Goal: Find specific page/section: Find specific page/section

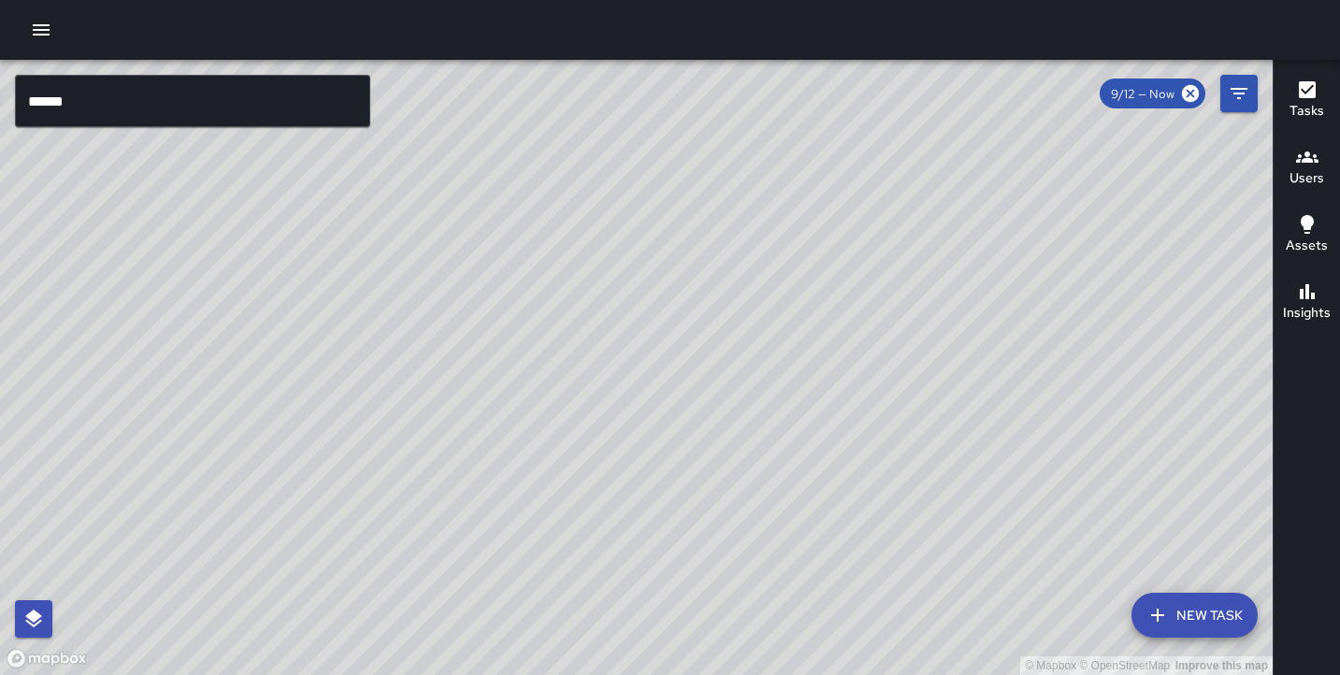
drag, startPoint x: 903, startPoint y: 328, endPoint x: 432, endPoint y: 516, distance: 506.6
click at [432, 516] on div "© Mapbox © OpenStreetMap Improve this map" at bounding box center [636, 367] width 1273 height 615
drag, startPoint x: 603, startPoint y: 321, endPoint x: 457, endPoint y: 651, distance: 361.0
click at [399, 674] on html "© Mapbox © OpenStreetMap Improve this map ****** ​ New Task 9/12 — Now Map Laye…" at bounding box center [670, 337] width 1340 height 675
drag, startPoint x: 540, startPoint y: 396, endPoint x: 807, endPoint y: 77, distance: 416.2
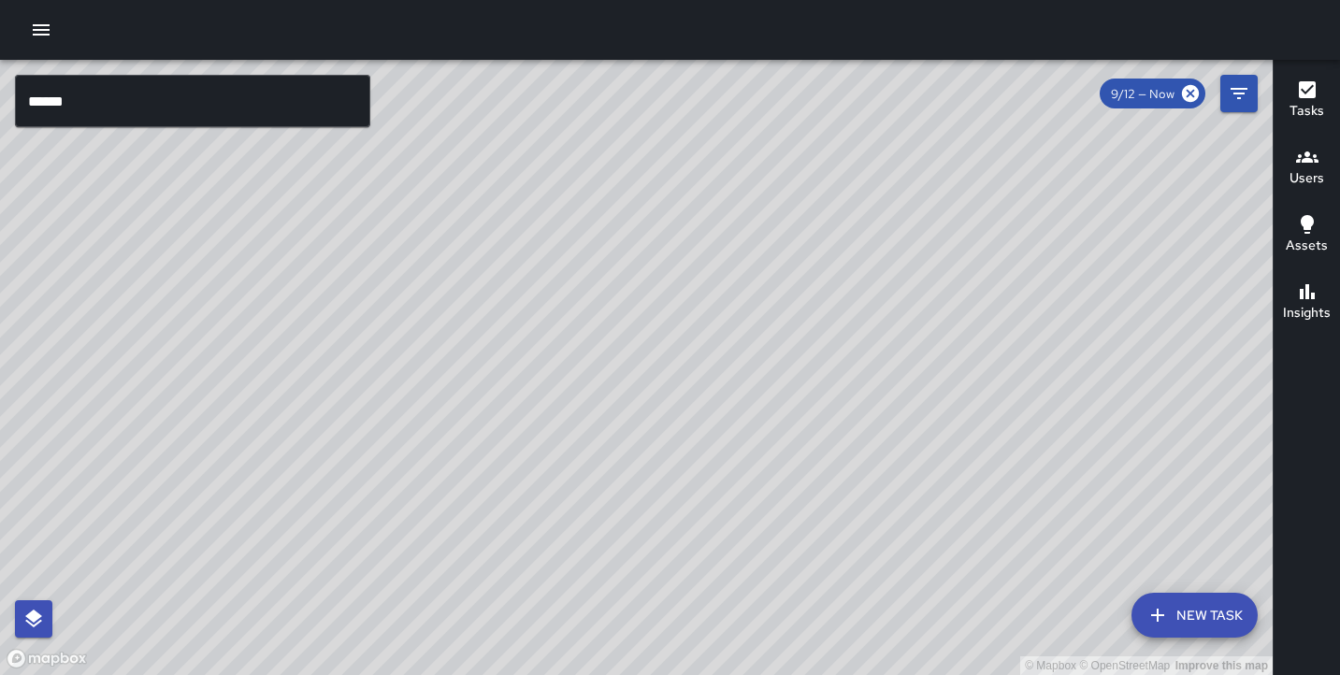
click at [807, 77] on div "© Mapbox © OpenStreetMap Improve this map" at bounding box center [636, 367] width 1273 height 615
click at [699, 381] on div "© Mapbox © OpenStreetMap Improve this map M1 [PERSON_NAME] 1 Supervisor Tasks 7…" at bounding box center [636, 367] width 1273 height 615
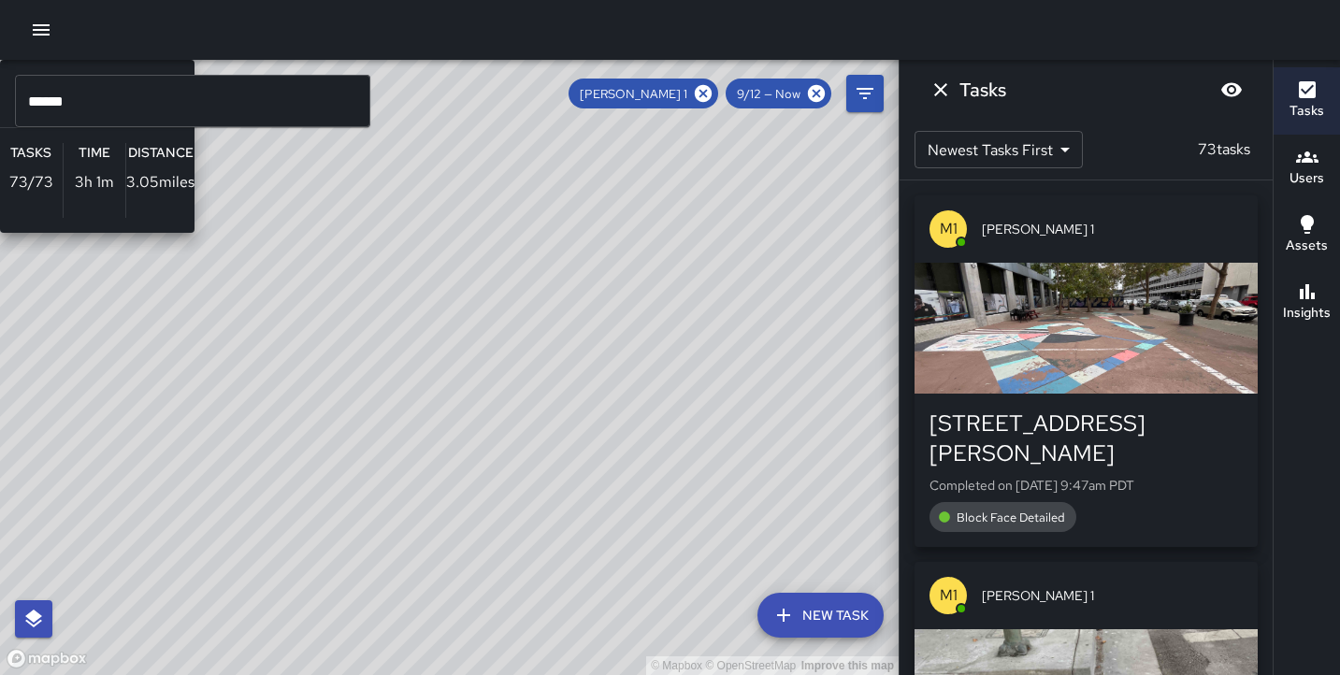
click at [503, 387] on div "© Mapbox © OpenStreetMap Improve this map M1 [PERSON_NAME] 1 Supervisor Tasks 7…" at bounding box center [449, 367] width 899 height 615
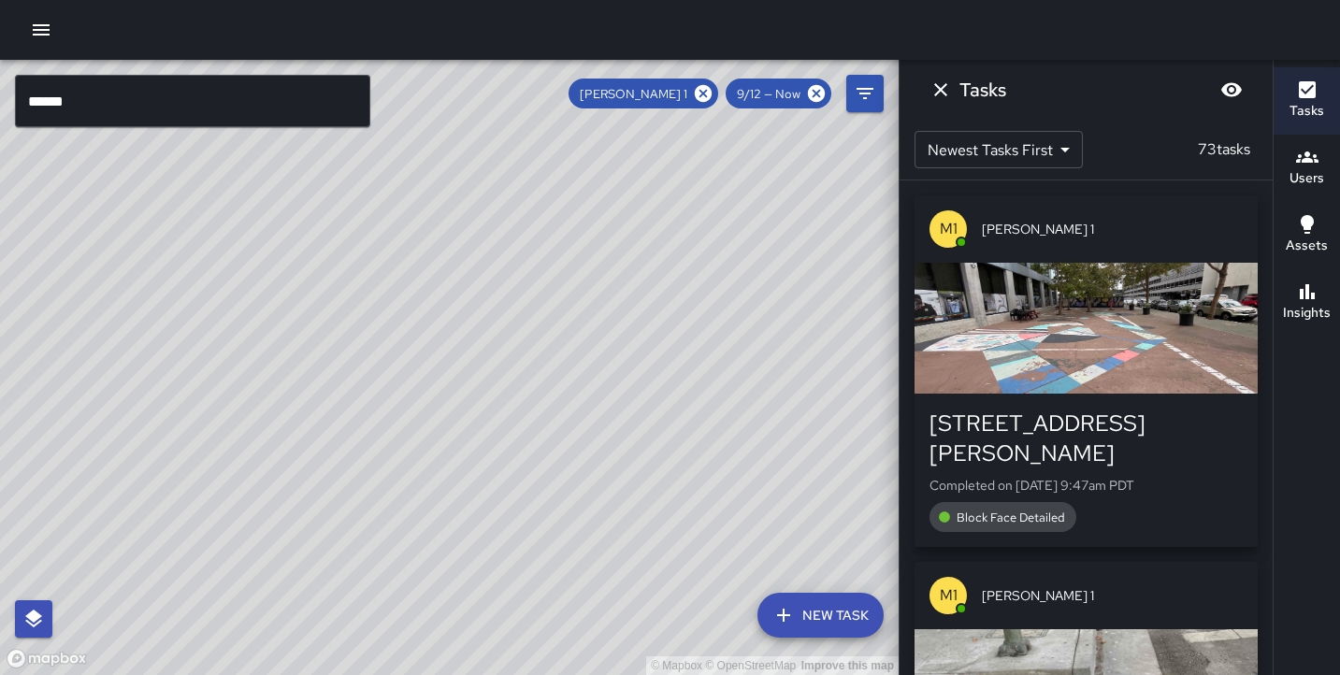
click at [442, 358] on div "© Mapbox © OpenStreetMap Improve this map" at bounding box center [449, 367] width 899 height 615
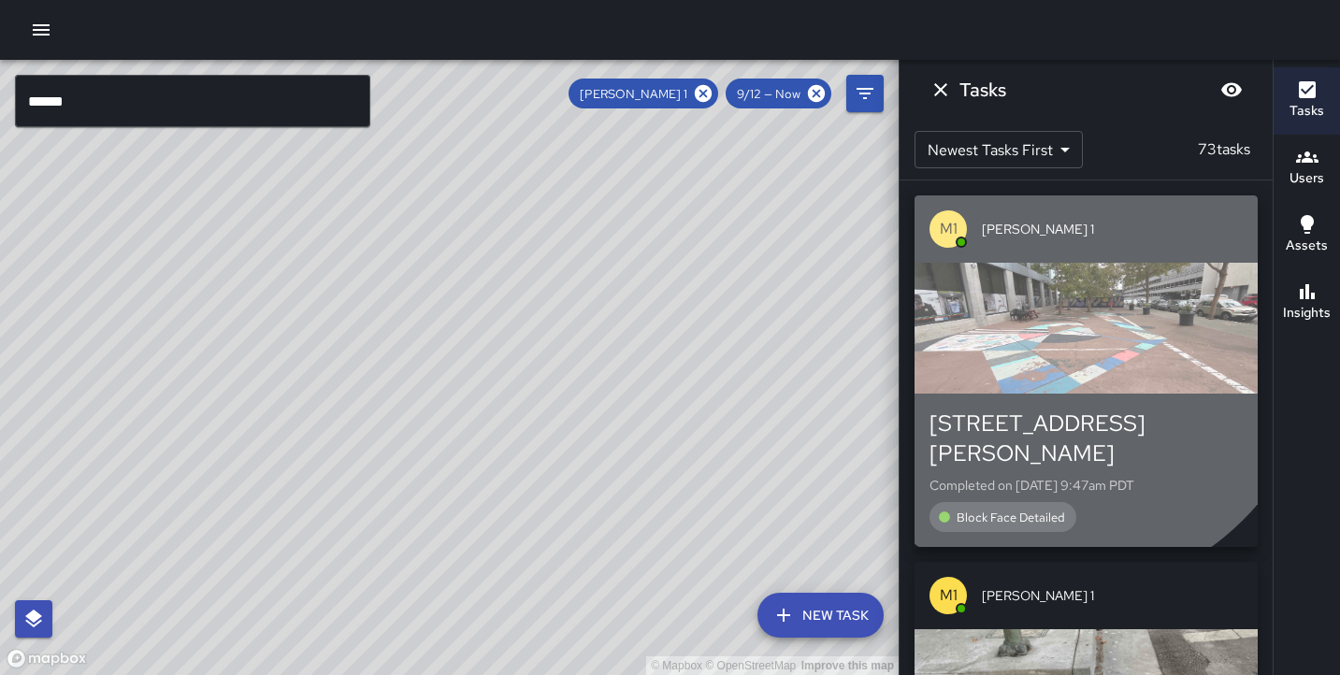
click at [1065, 342] on div "button" at bounding box center [1086, 328] width 343 height 131
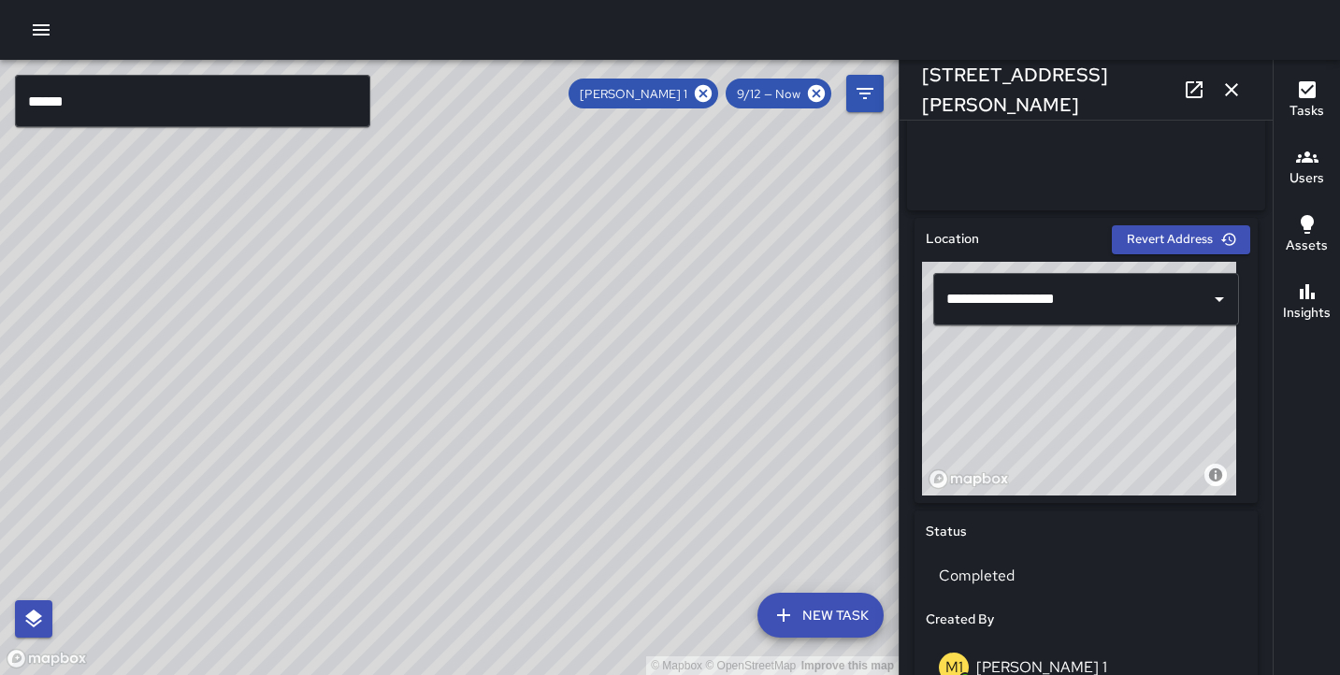
scroll to position [427, 0]
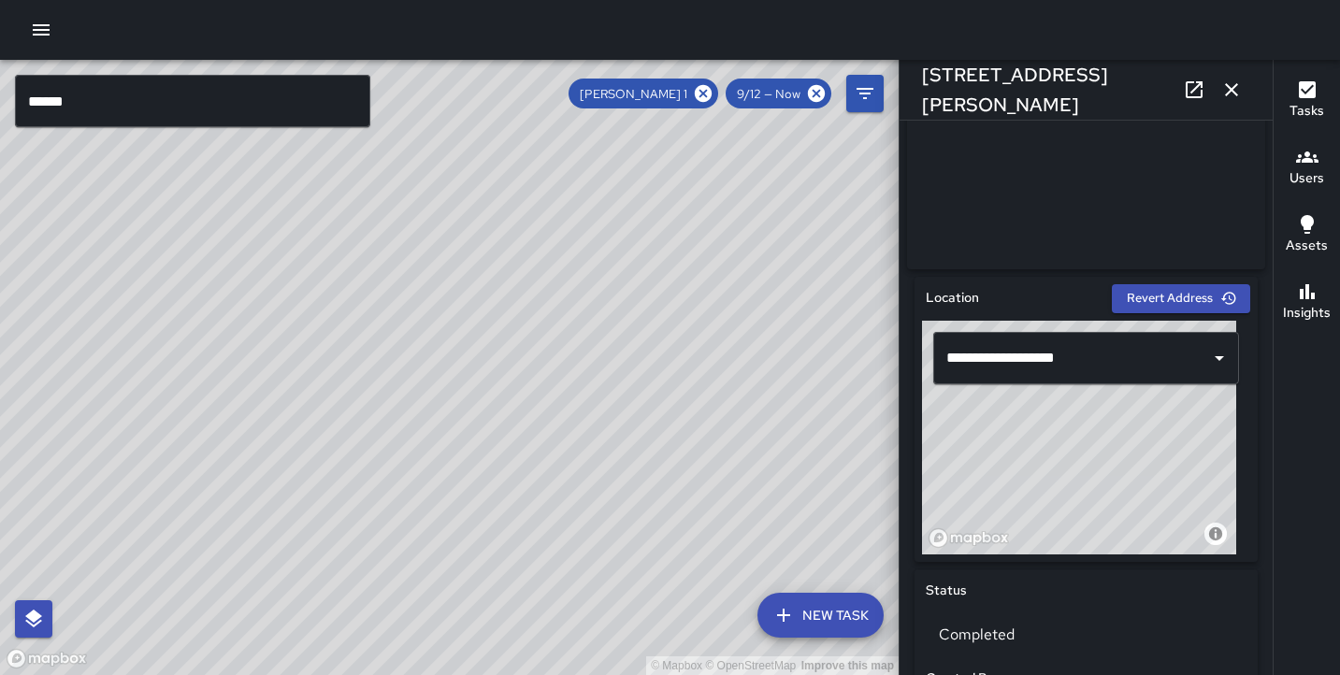
click at [1233, 93] on icon "button" at bounding box center [1232, 90] width 22 height 22
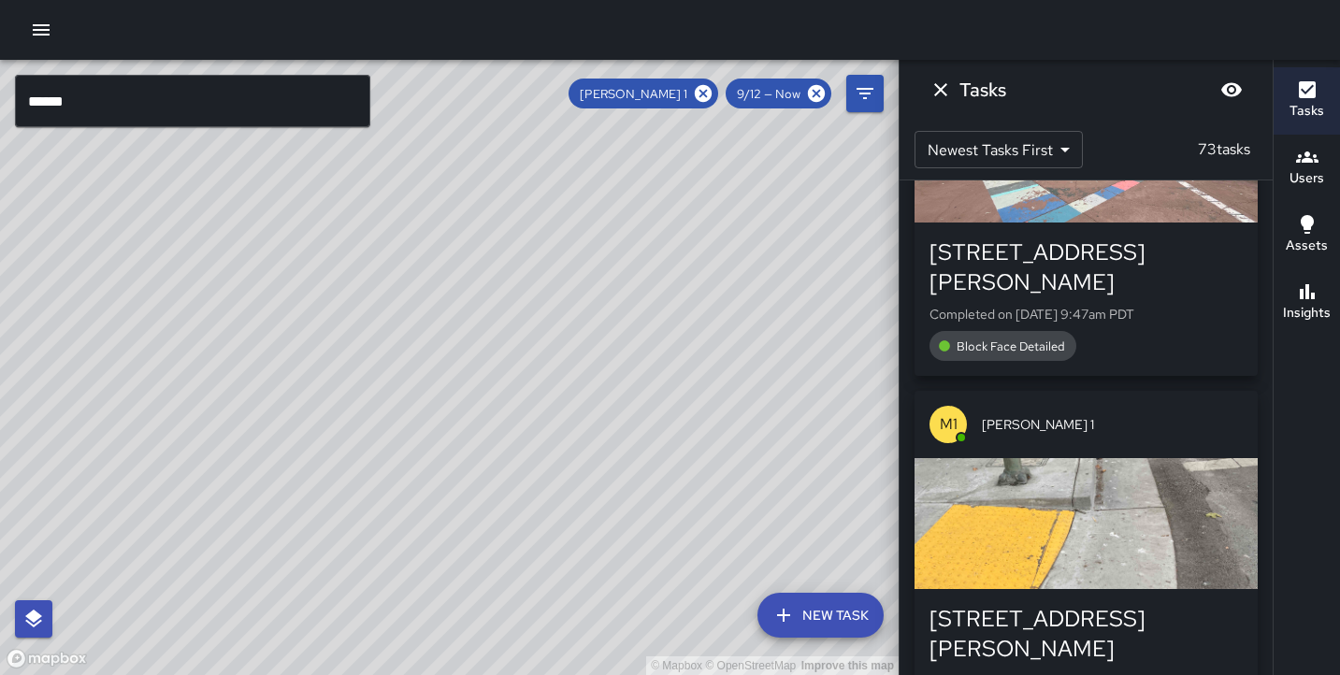
scroll to position [223, 0]
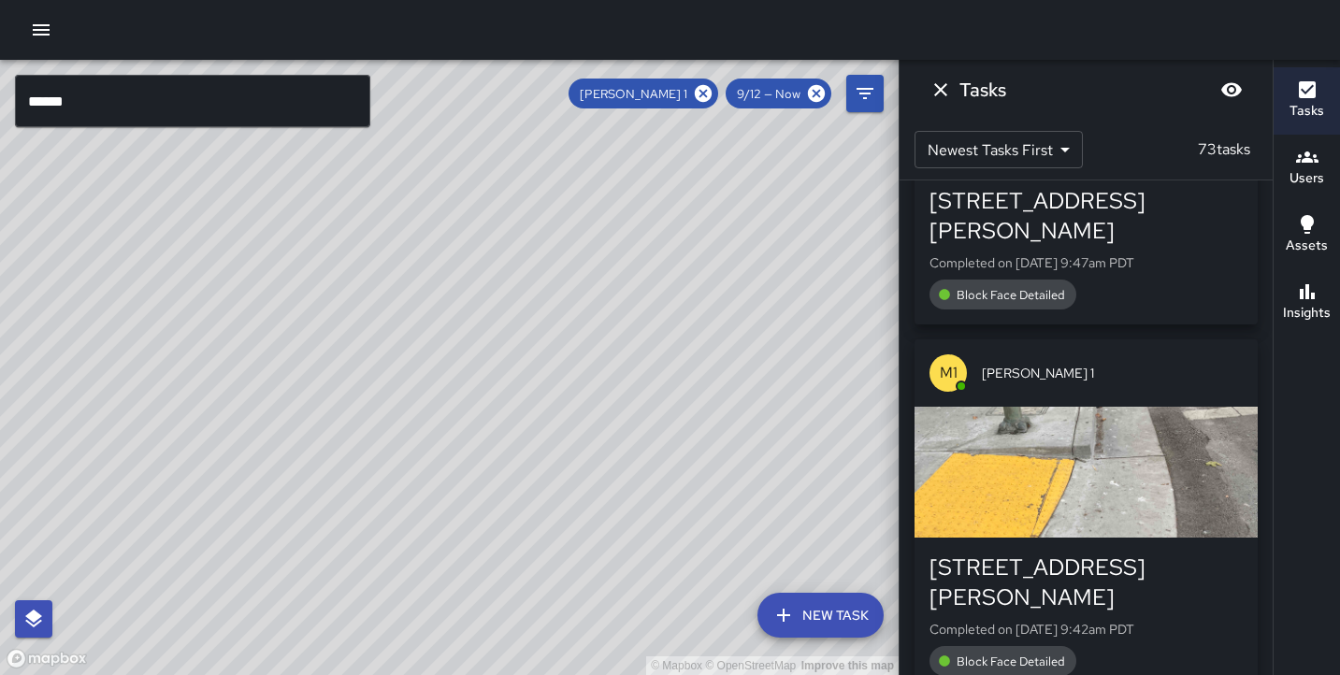
click at [1049, 434] on div "button" at bounding box center [1086, 472] width 343 height 131
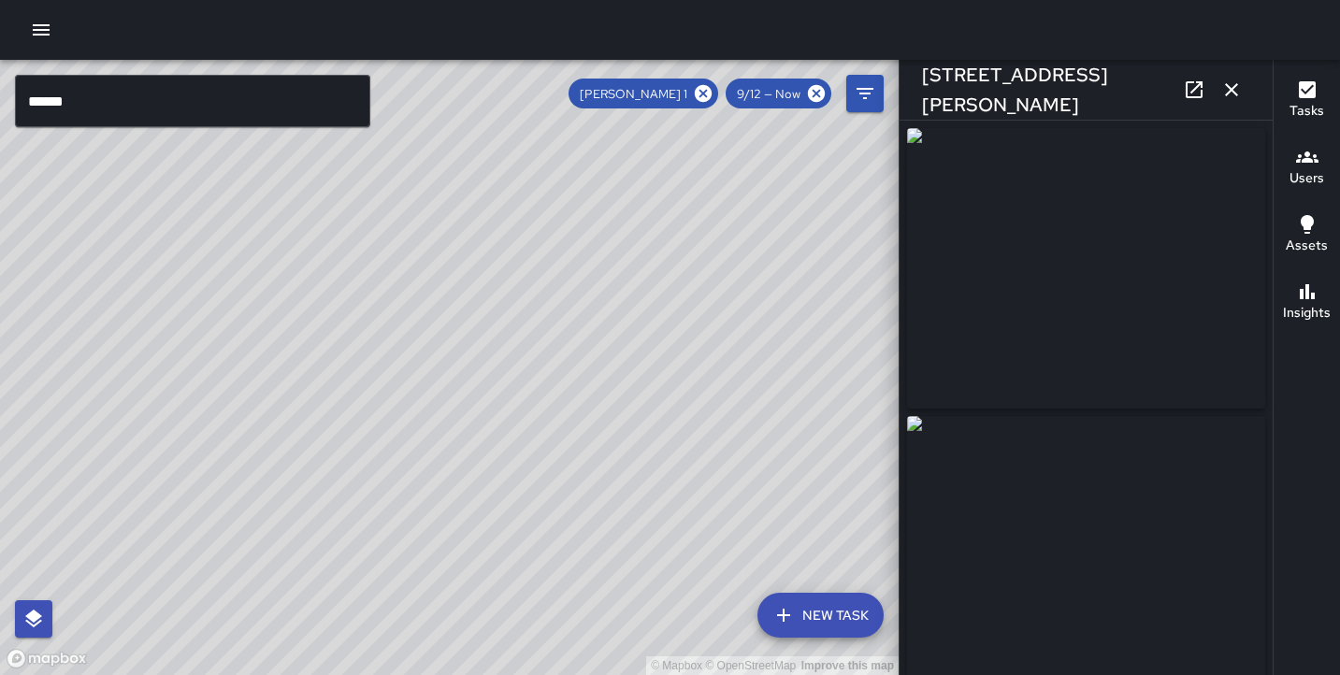
type input "**********"
click at [1232, 87] on icon "button" at bounding box center [1232, 90] width 22 height 22
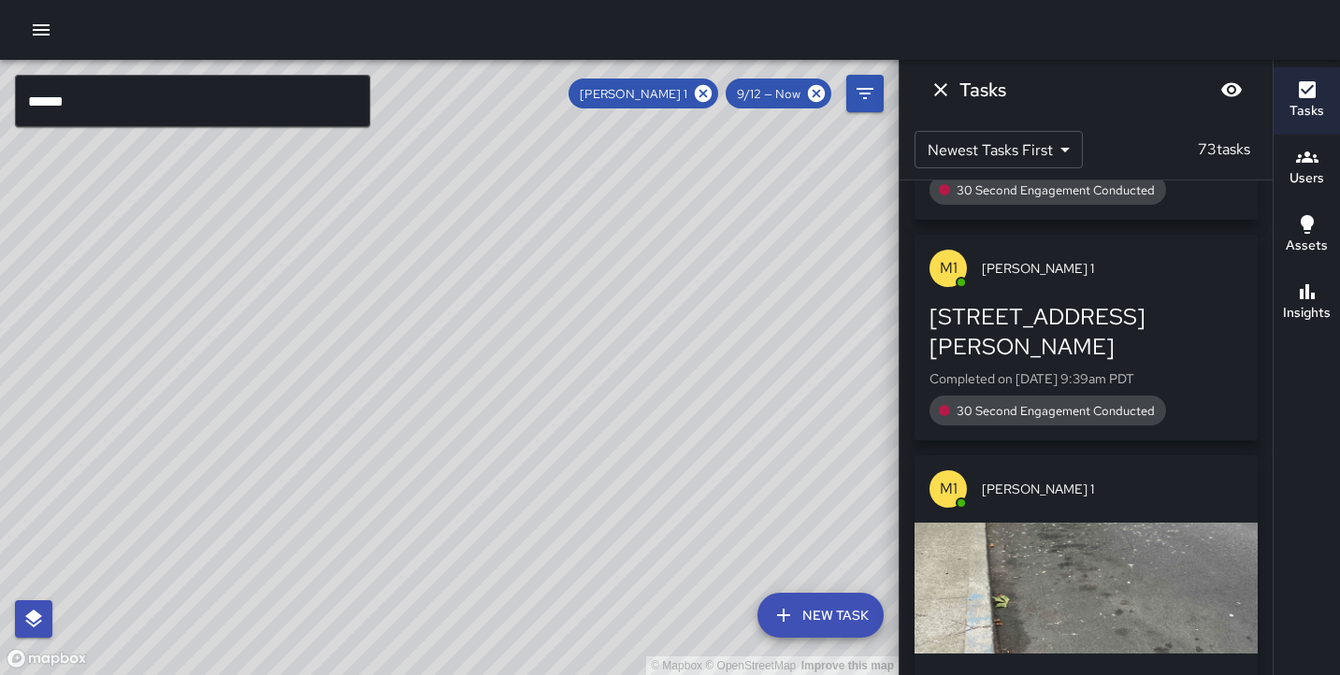
scroll to position [916, 0]
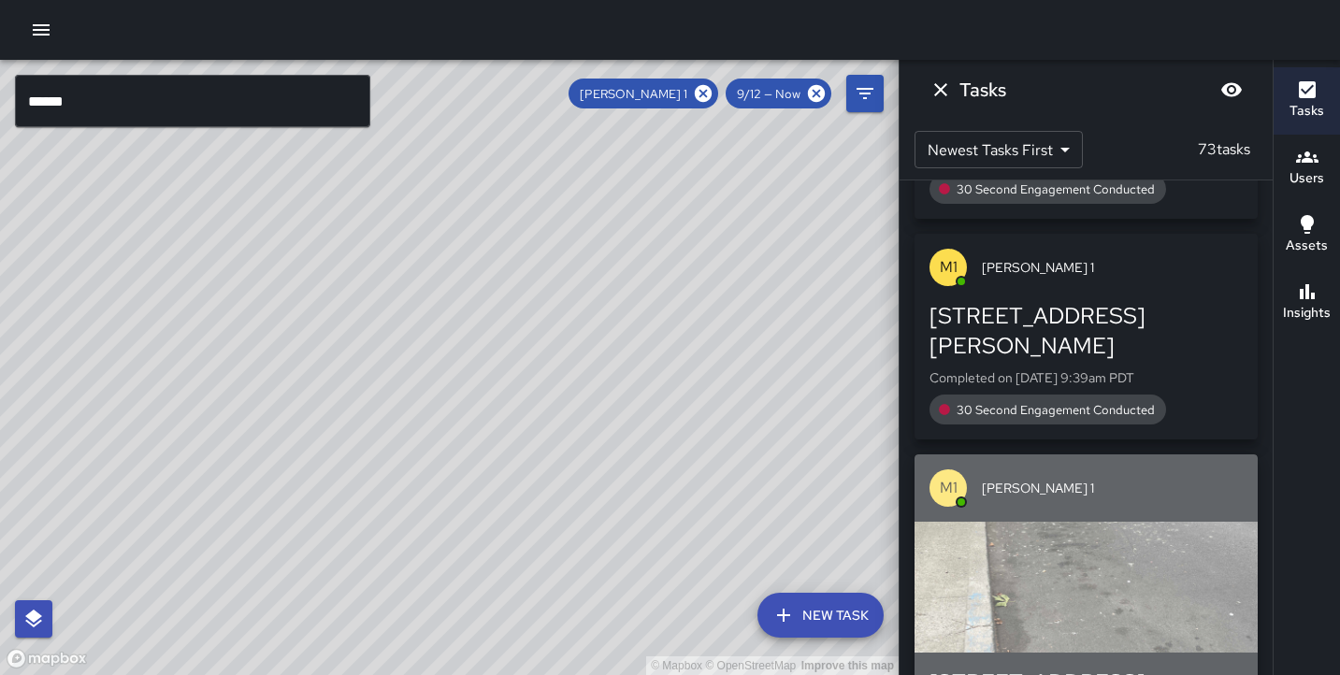
click at [1074, 522] on div "button" at bounding box center [1086, 587] width 343 height 131
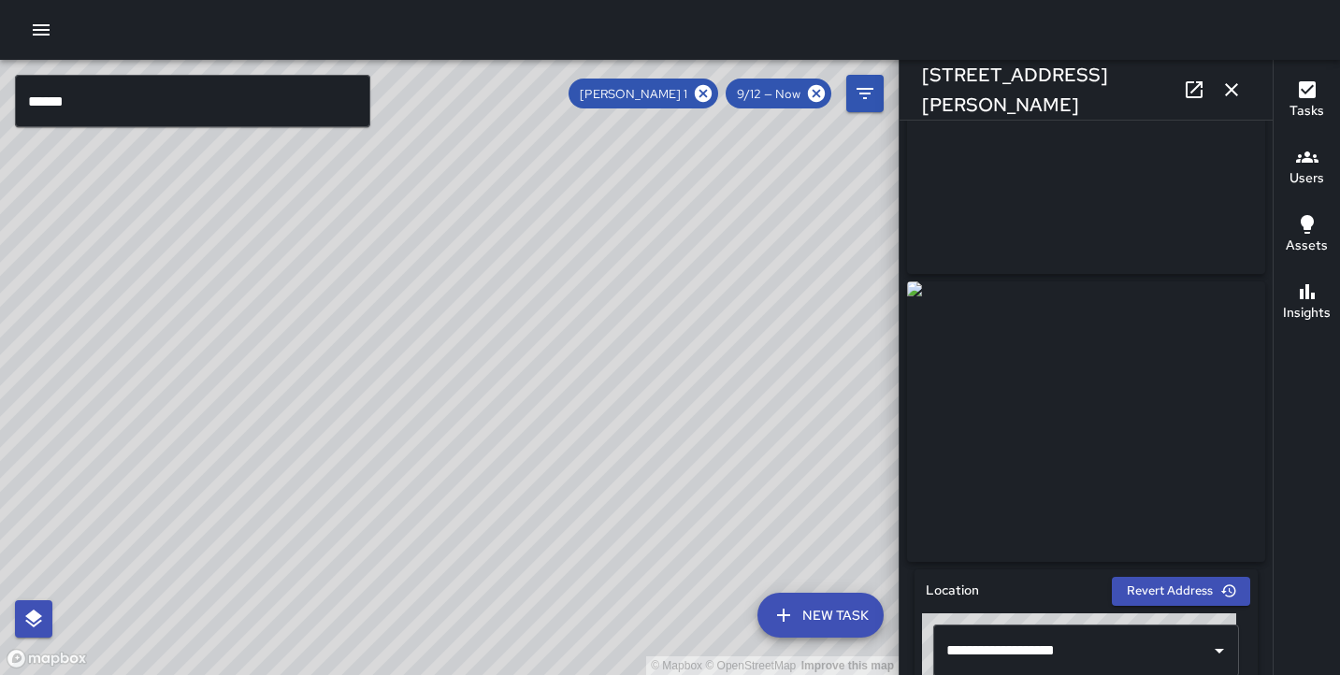
scroll to position [0, 0]
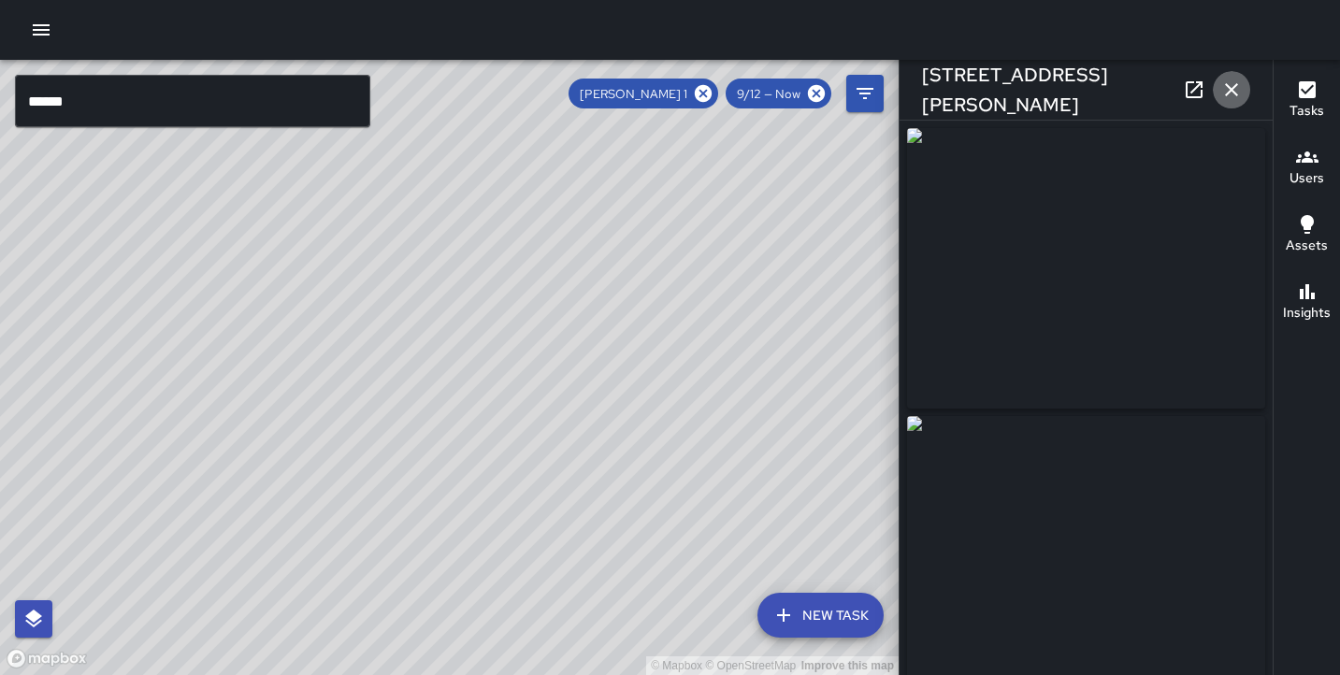
click at [1237, 96] on icon "button" at bounding box center [1232, 90] width 22 height 22
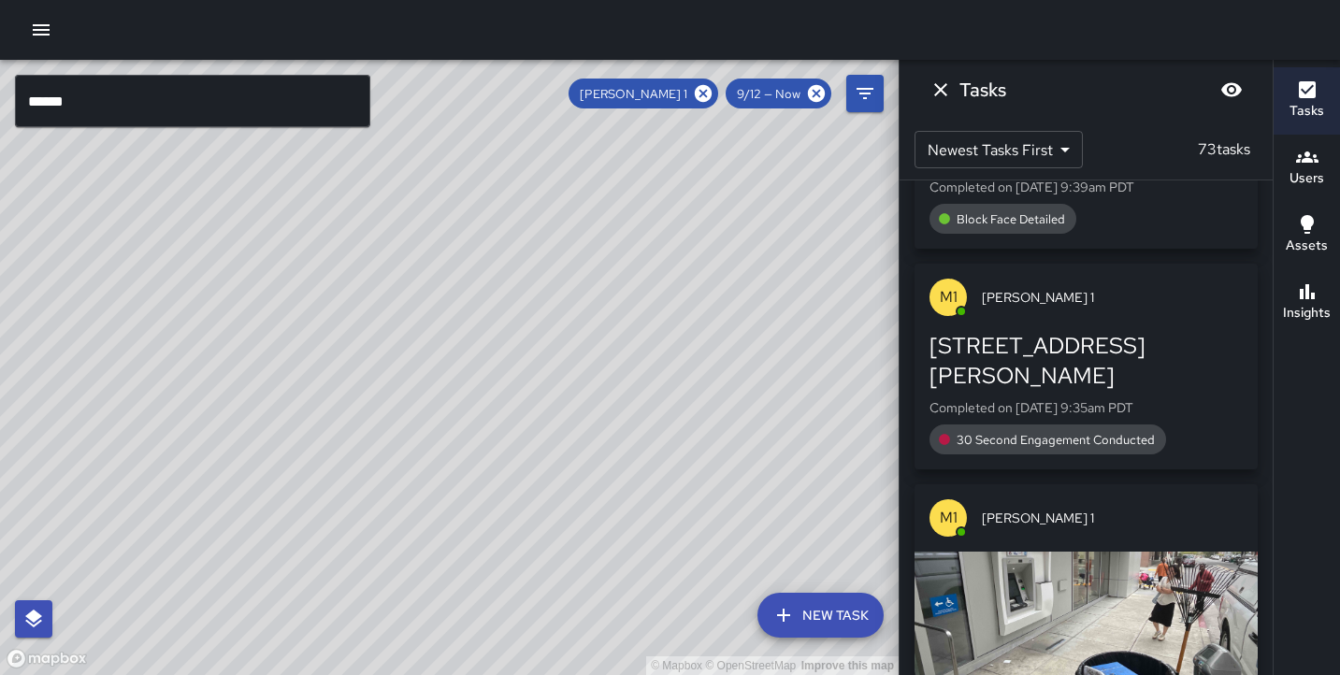
scroll to position [1474, 0]
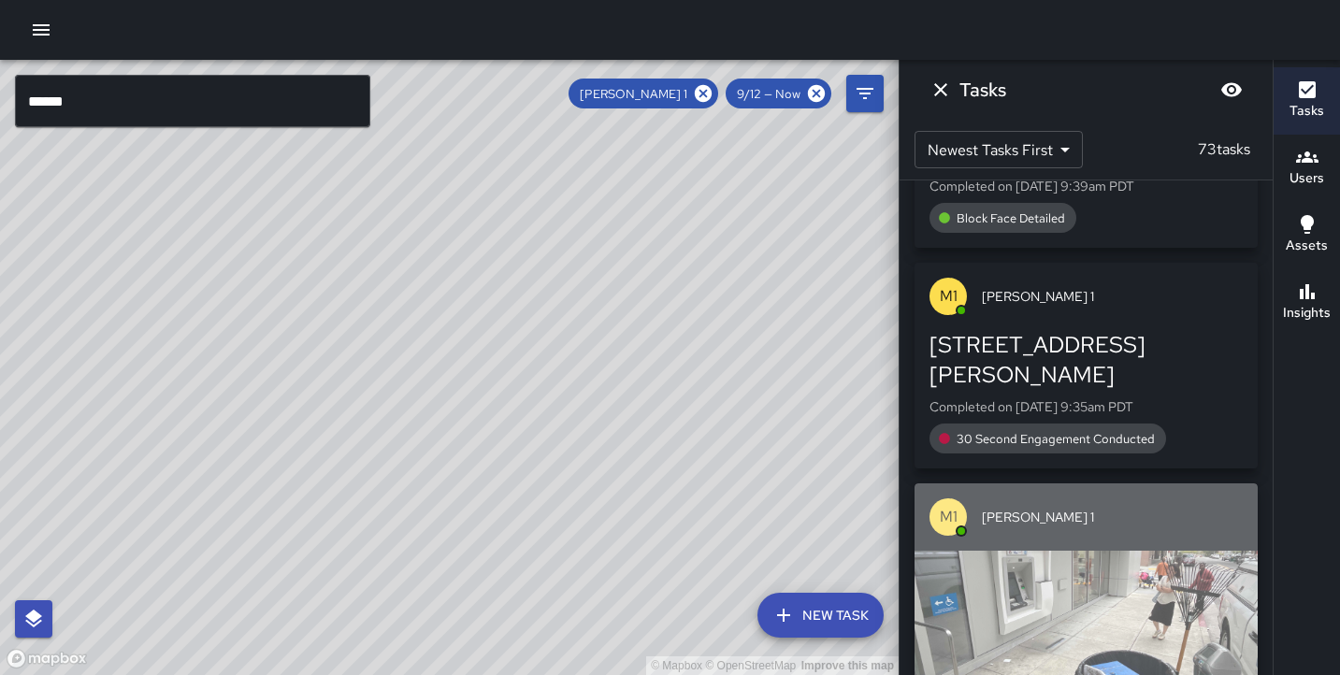
click at [1055, 551] on div "button" at bounding box center [1086, 616] width 343 height 131
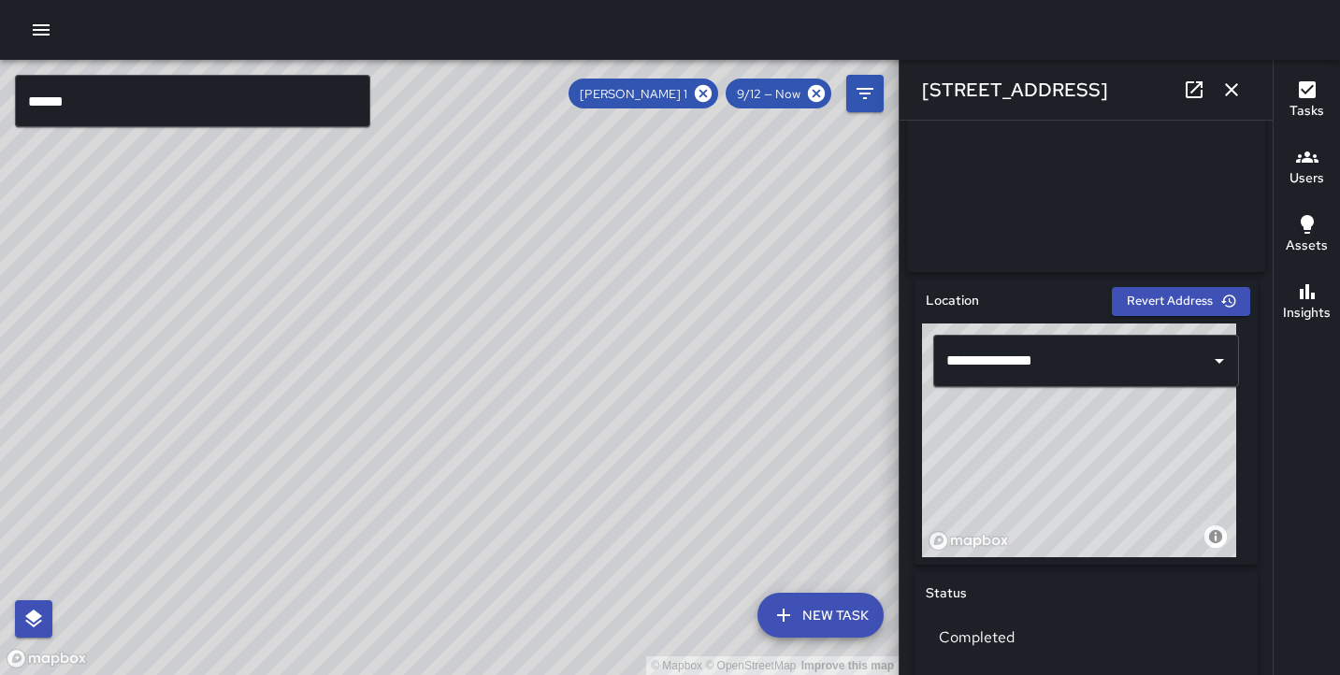
scroll to position [448, 0]
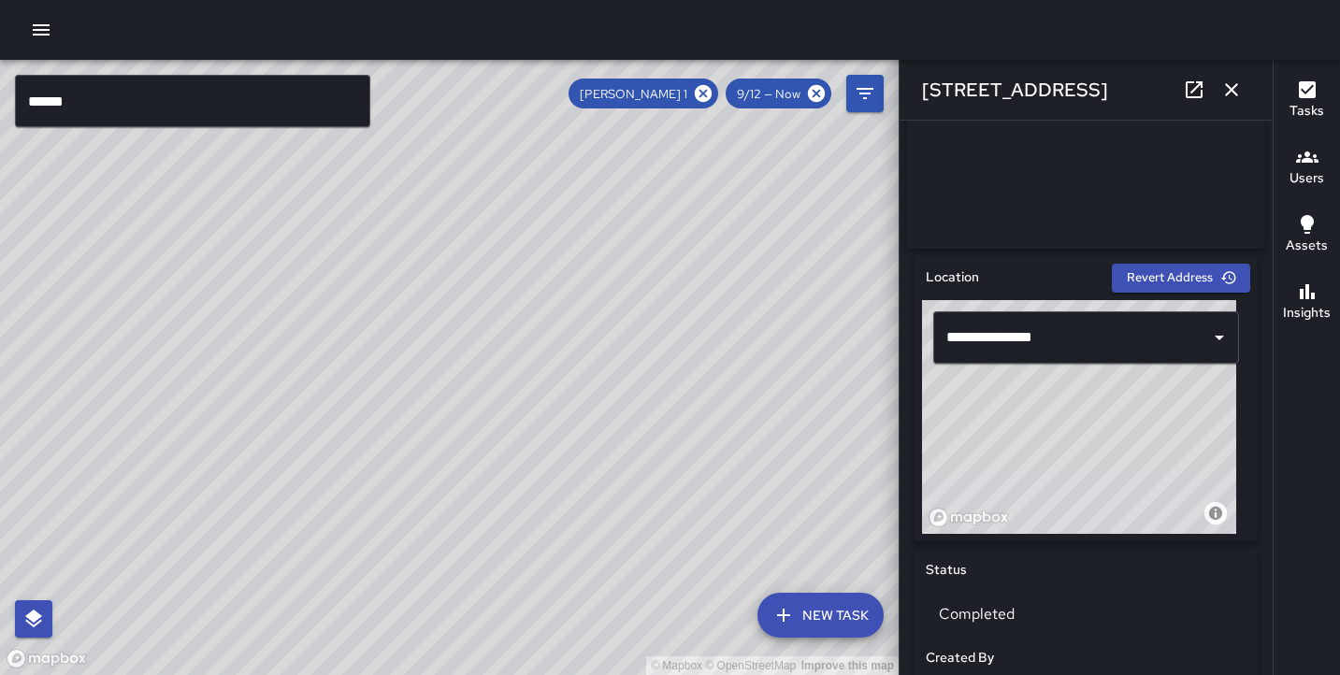
click at [1244, 101] on button "button" at bounding box center [1231, 89] width 37 height 37
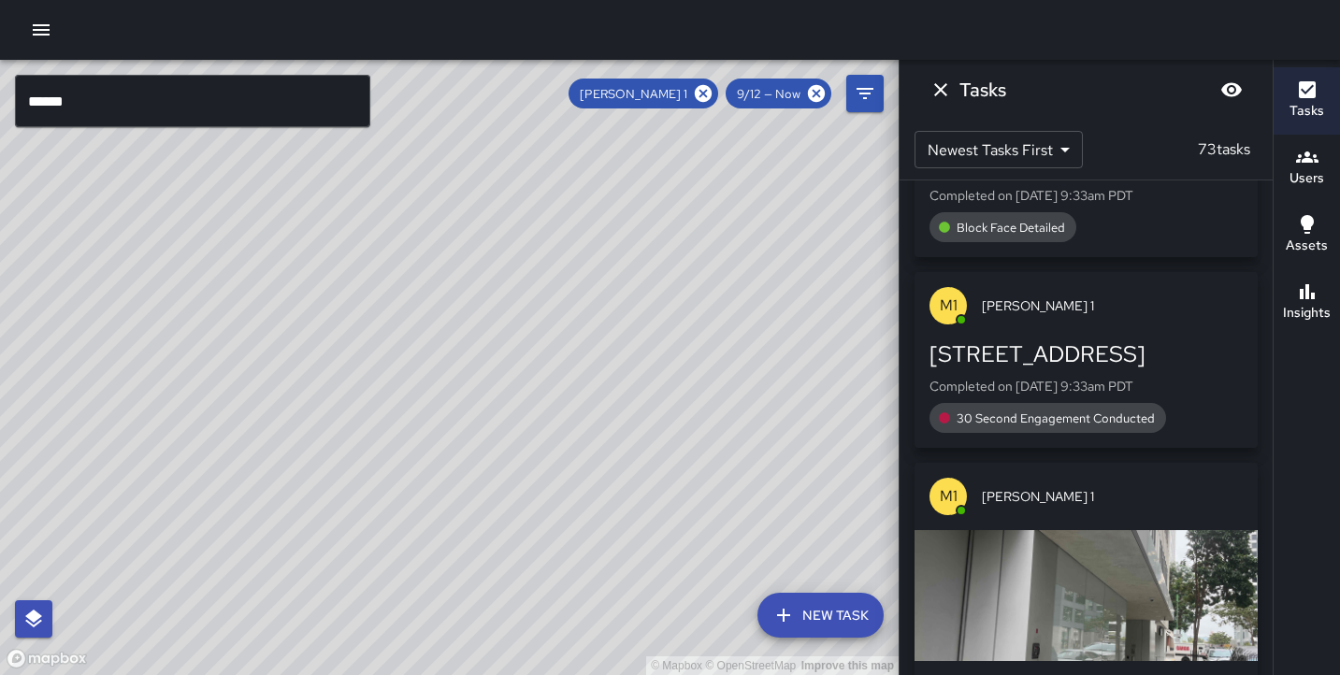
scroll to position [2023, 0]
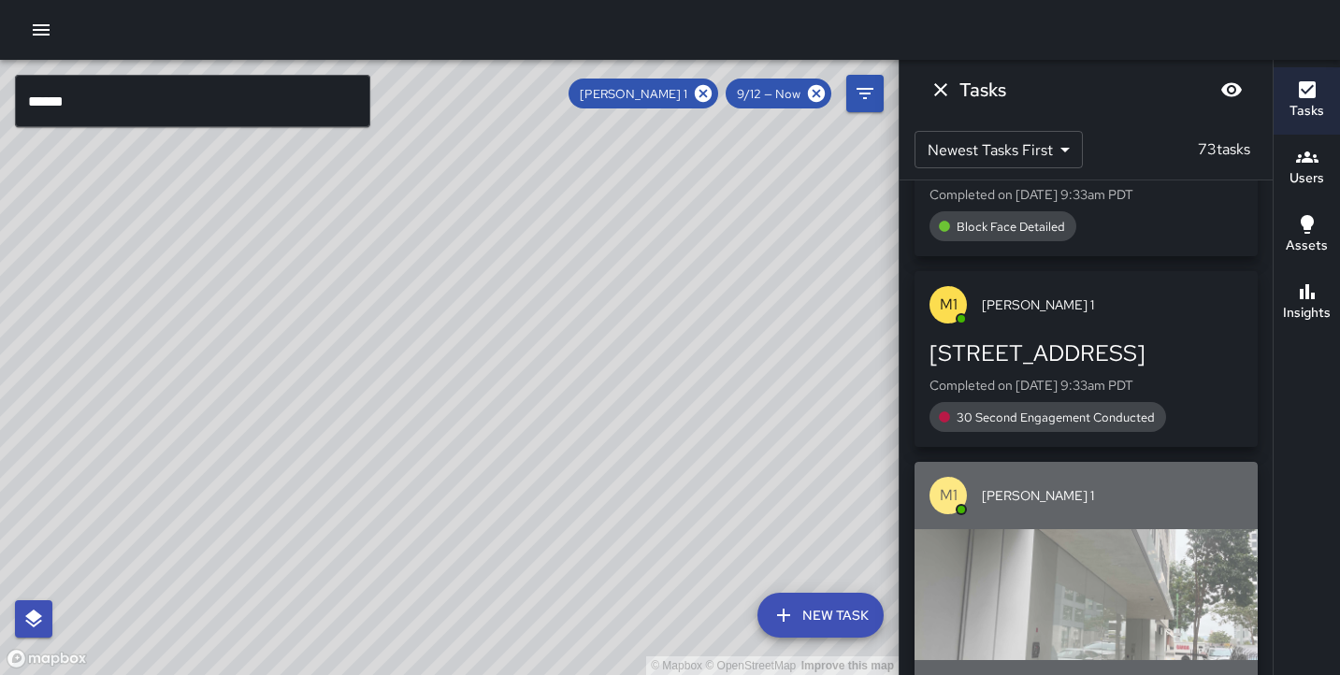
click at [1074, 529] on div "button" at bounding box center [1086, 594] width 343 height 131
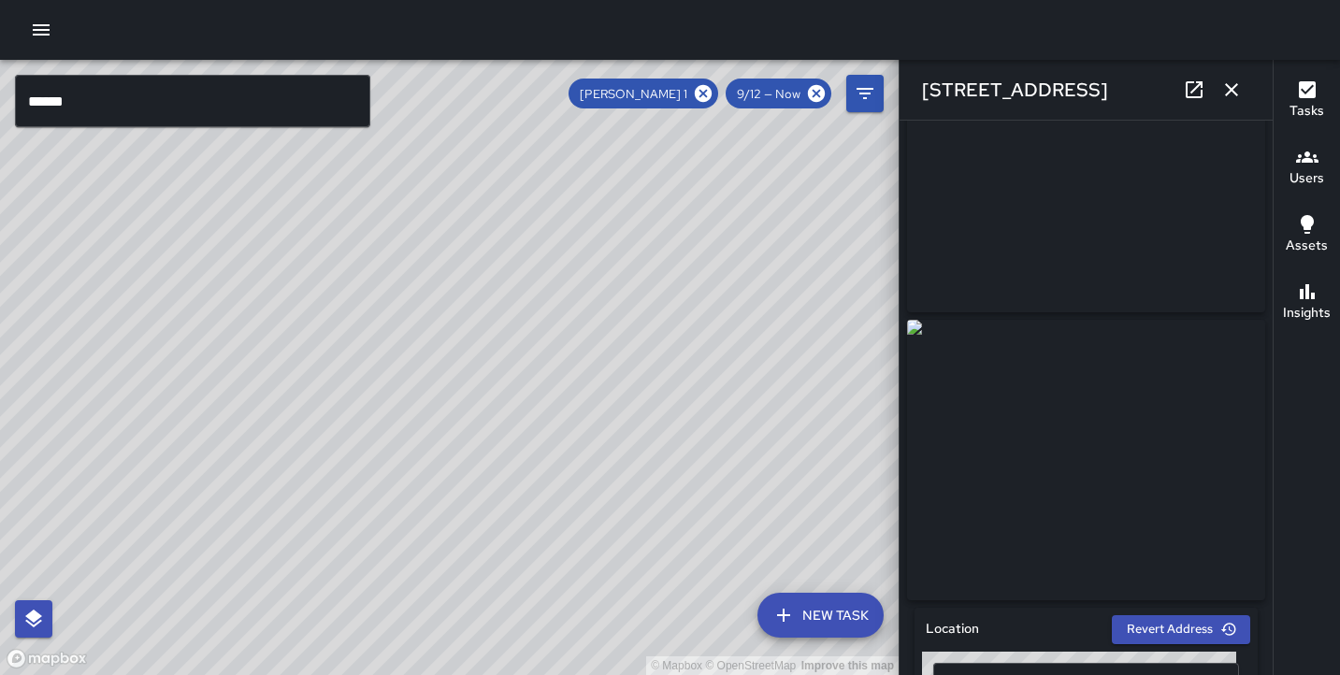
scroll to position [1, 0]
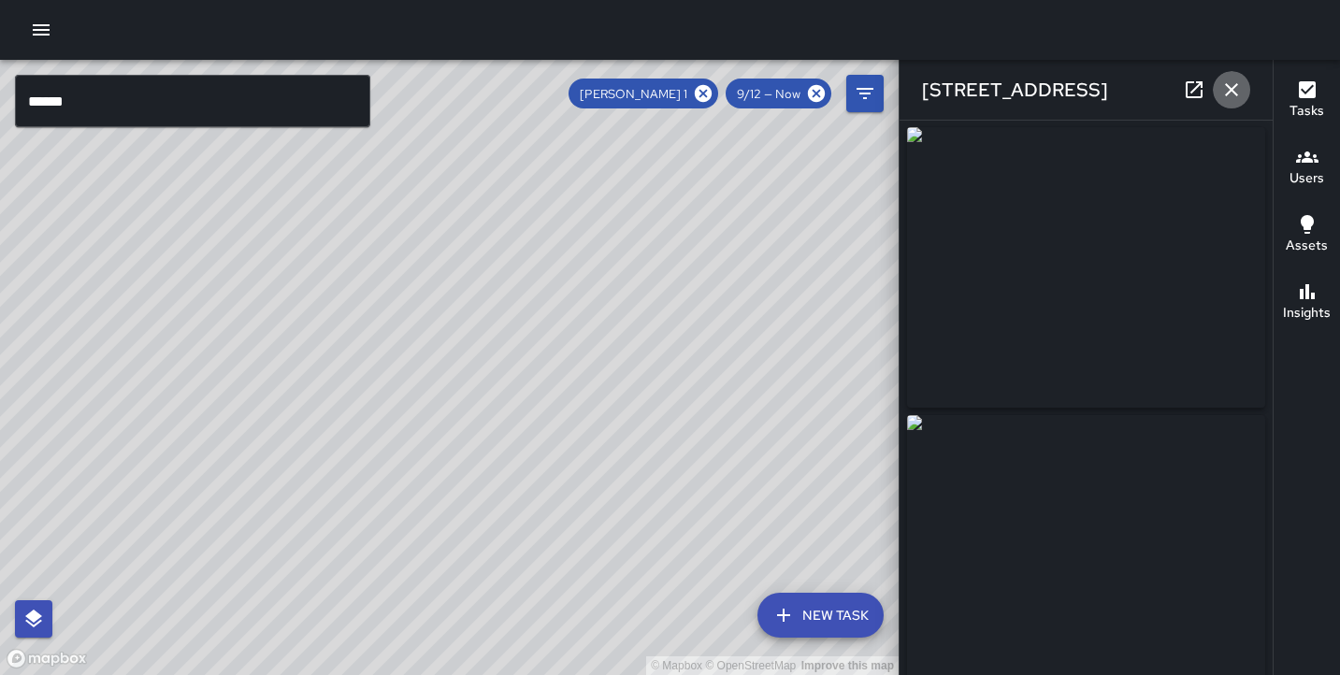
click at [1229, 73] on button "button" at bounding box center [1231, 89] width 37 height 37
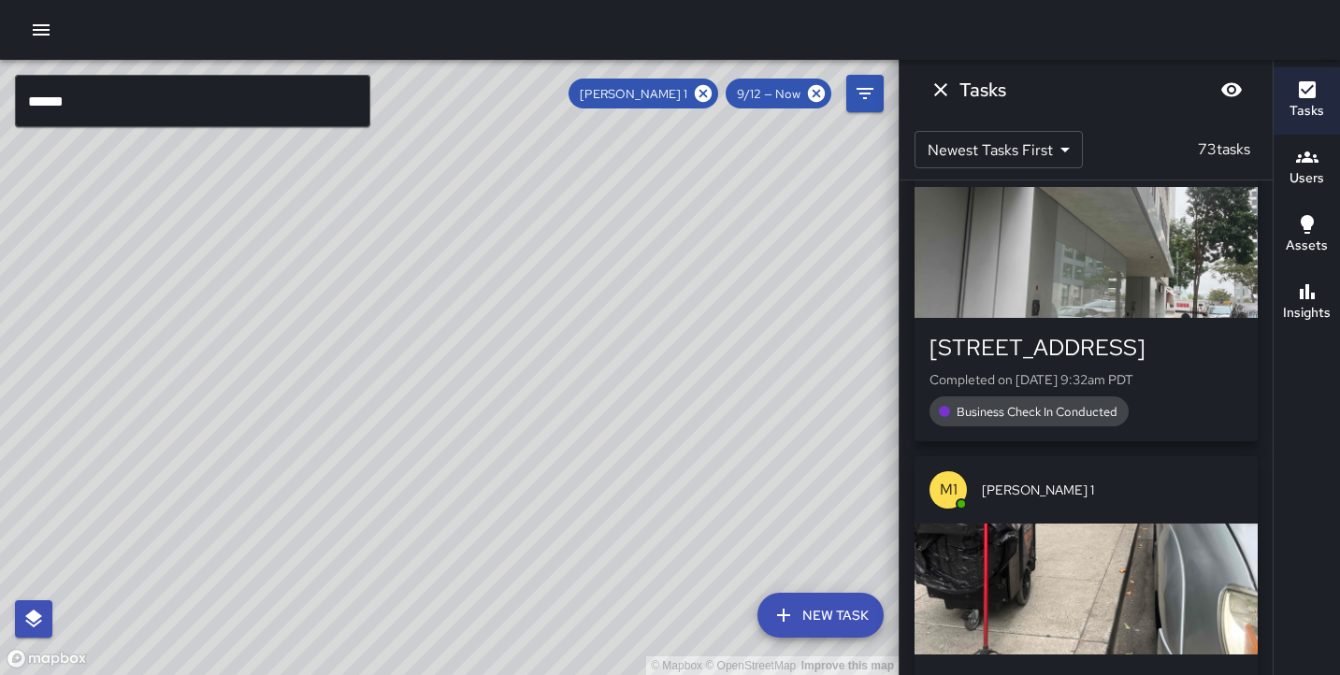
scroll to position [2382, 0]
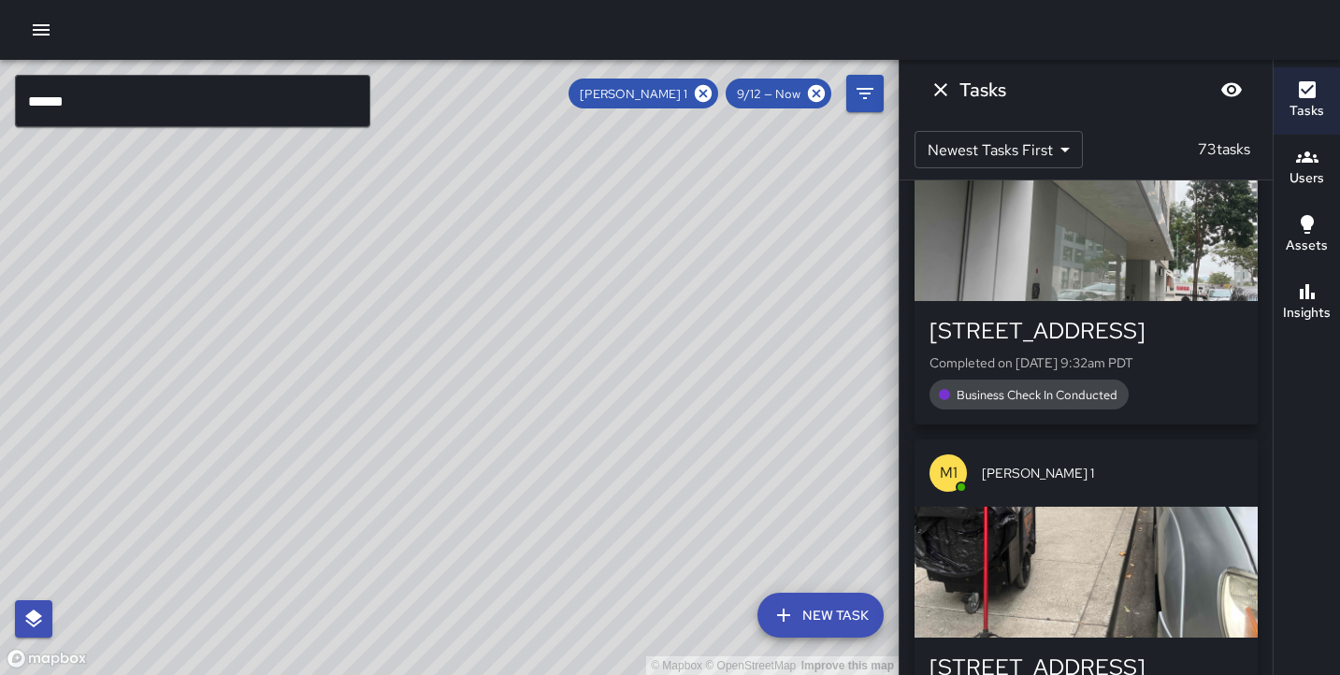
click at [1048, 507] on div "button" at bounding box center [1086, 572] width 343 height 131
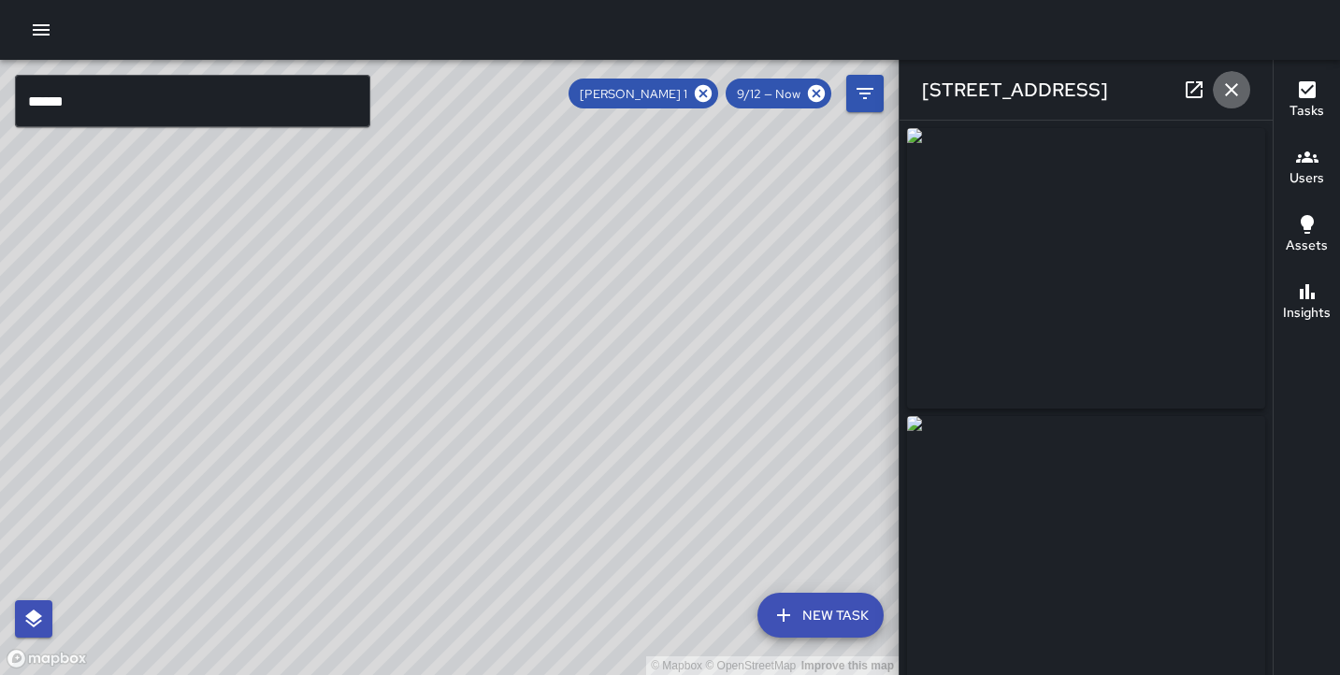
click at [1235, 89] on icon "button" at bounding box center [1232, 90] width 22 height 22
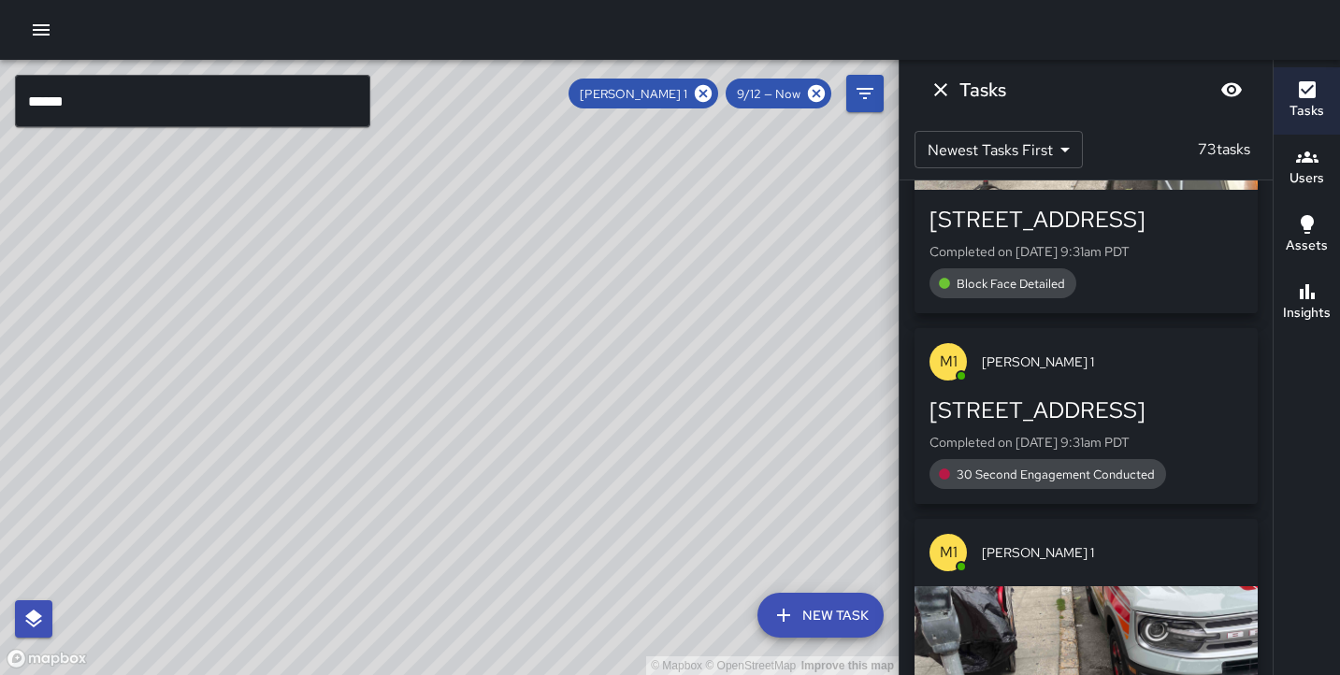
scroll to position [2841, 0]
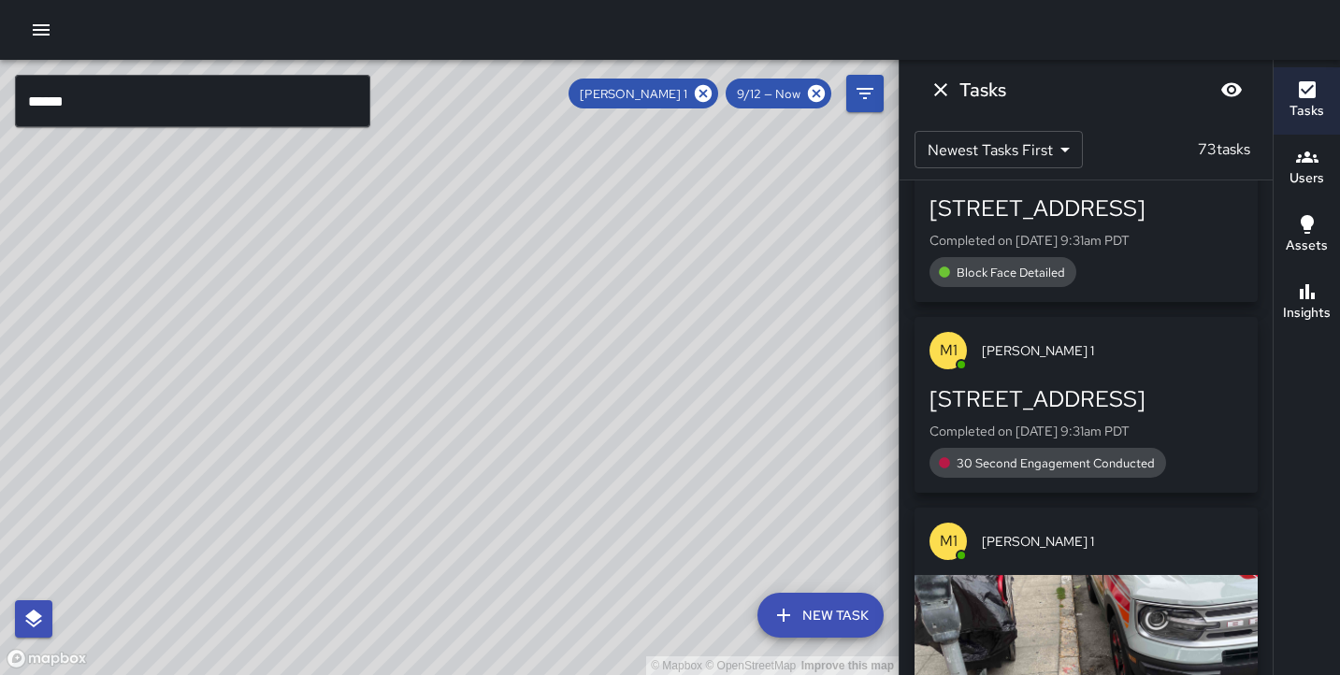
click at [1080, 575] on div "button" at bounding box center [1086, 640] width 343 height 131
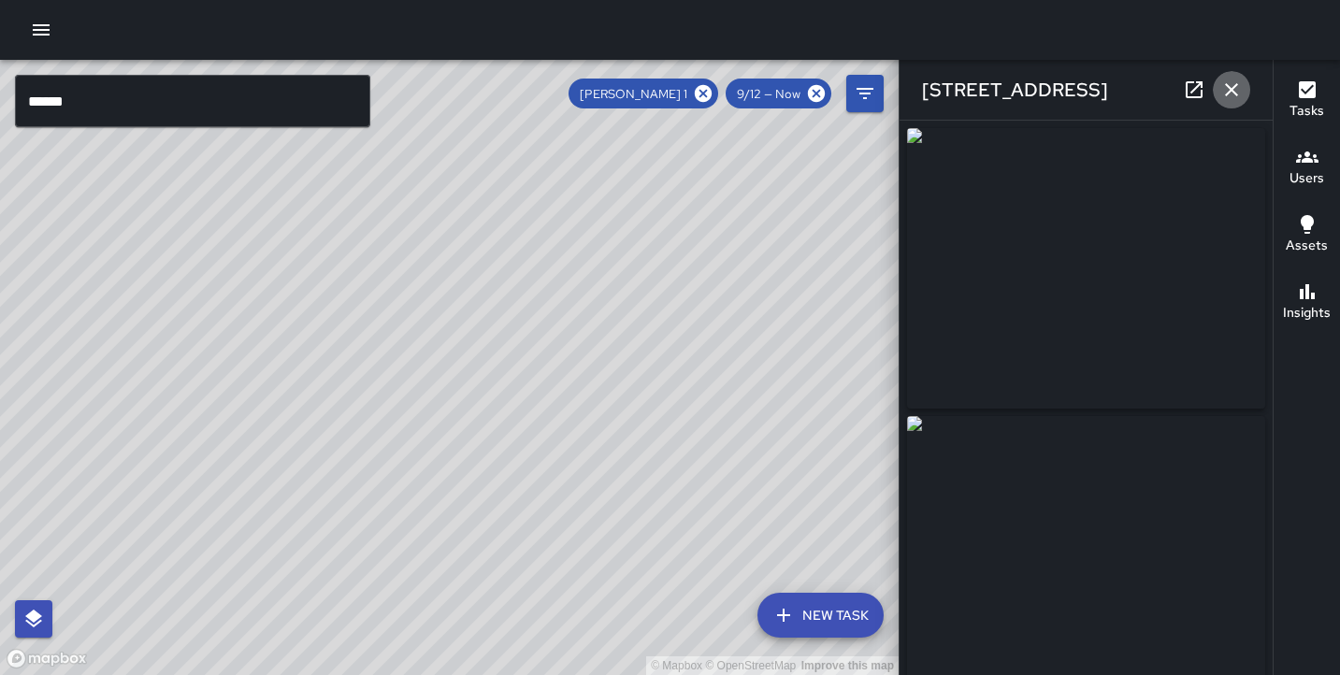
click at [1224, 97] on icon "button" at bounding box center [1232, 90] width 22 height 22
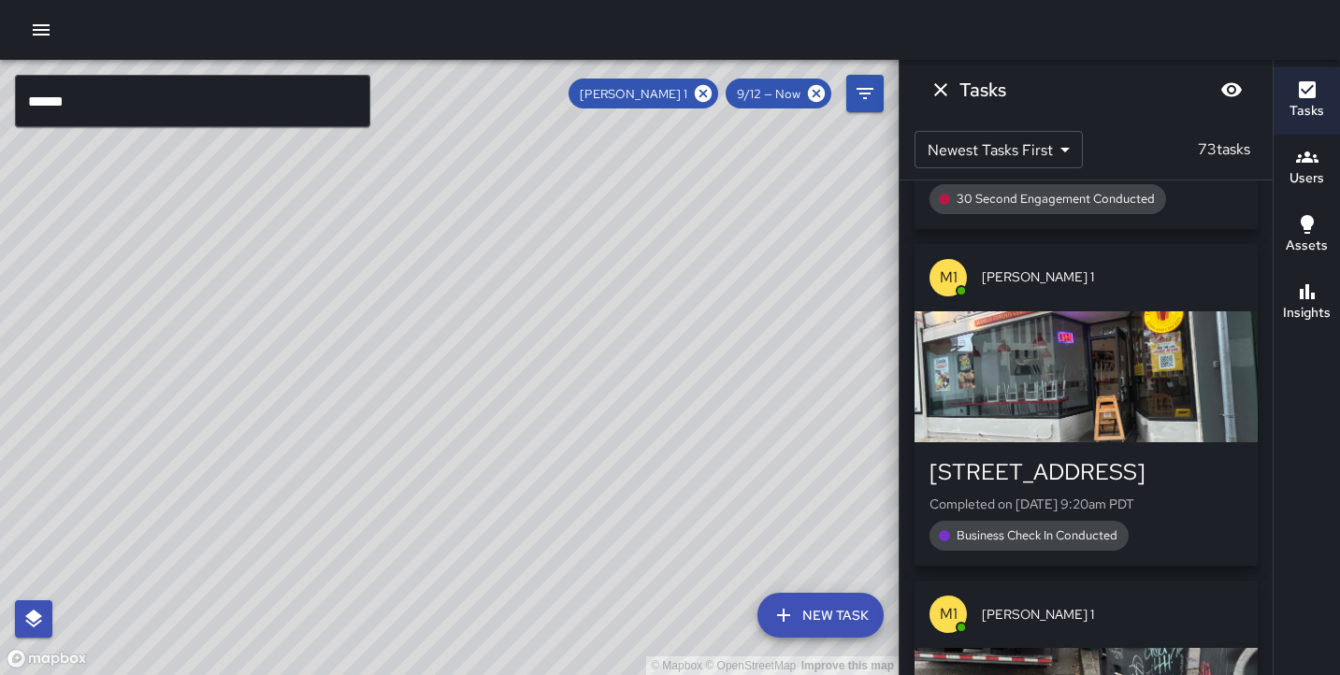
scroll to position [3634, 0]
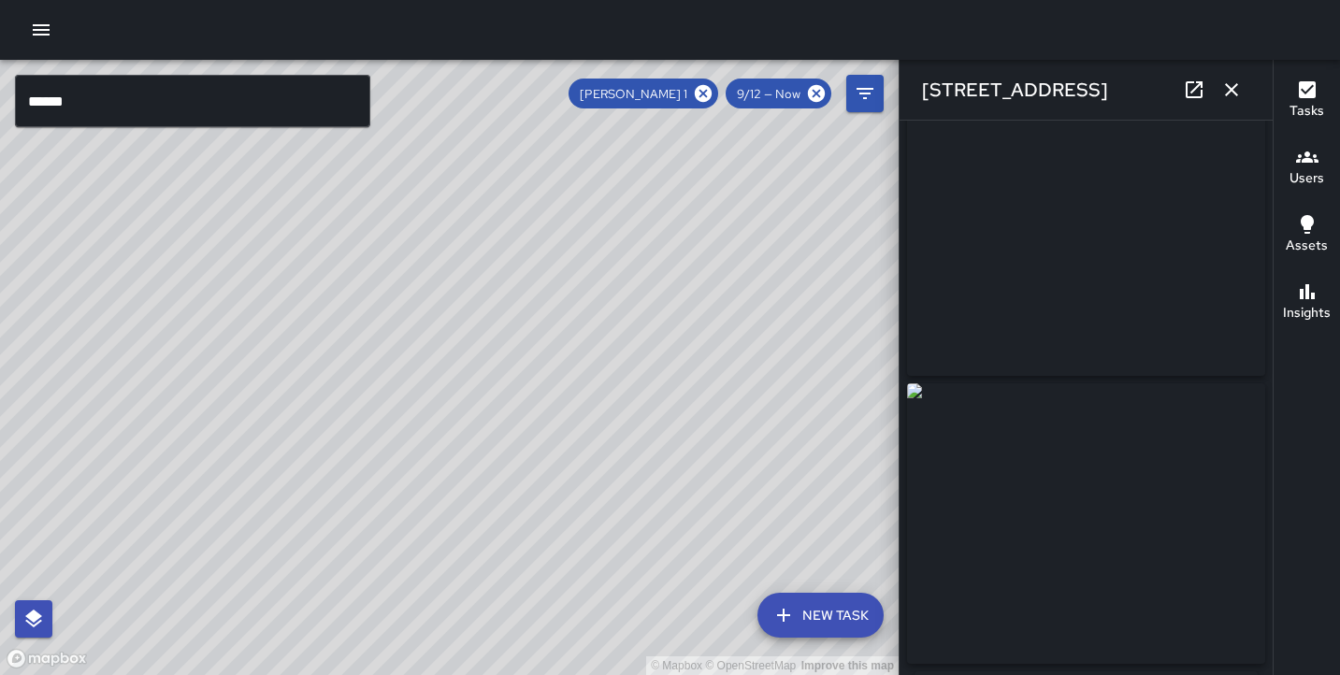
scroll to position [21, 0]
click at [1221, 80] on icon "button" at bounding box center [1232, 90] width 22 height 22
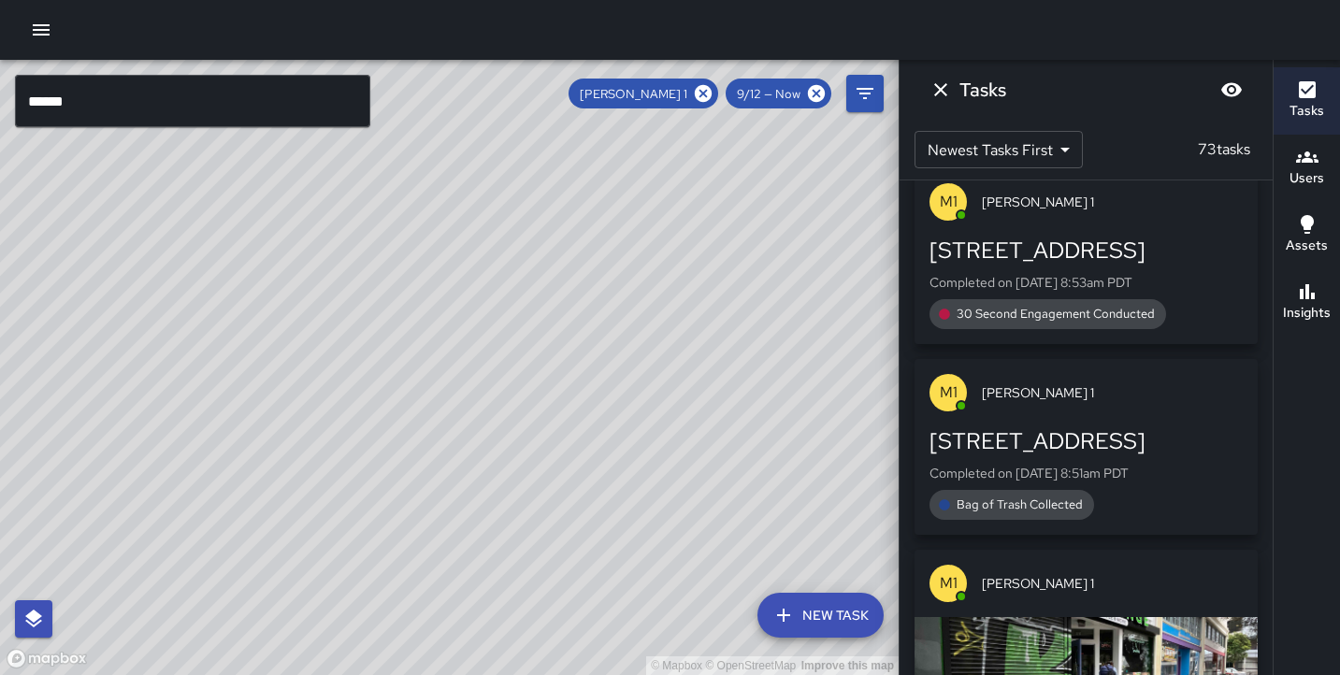
scroll to position [4788, 0]
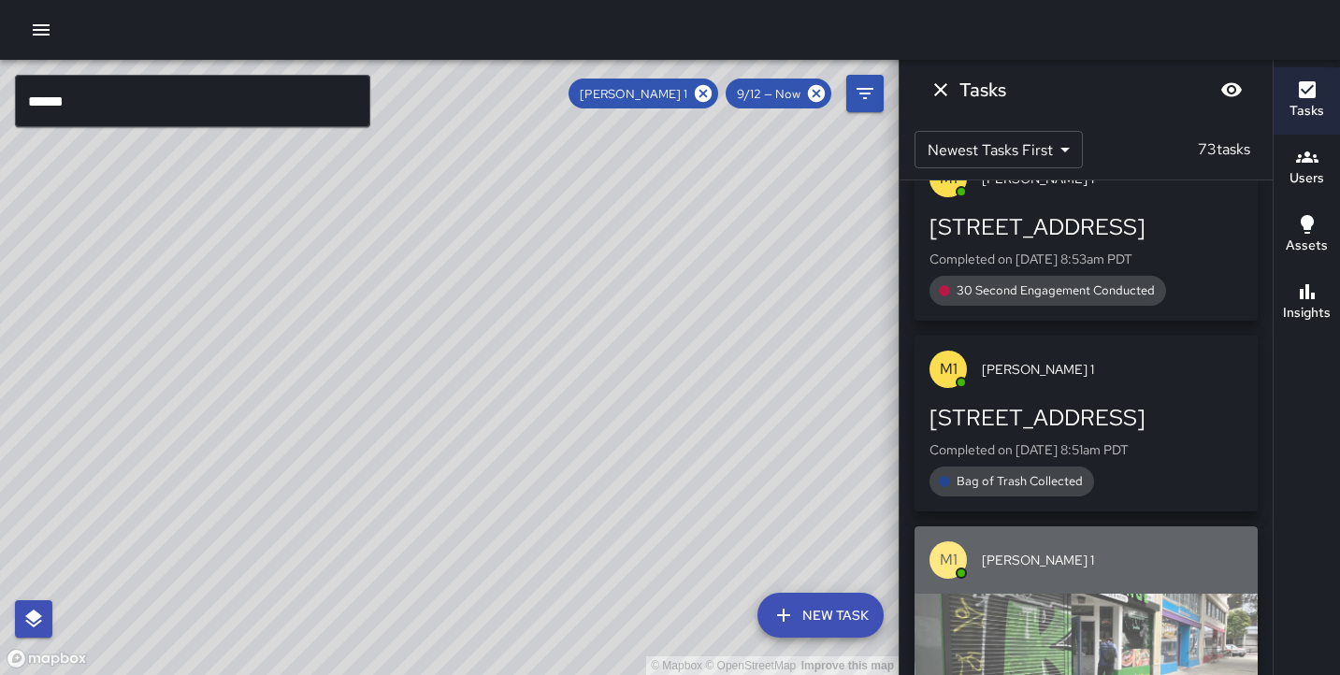
click at [1079, 594] on div "button" at bounding box center [1086, 659] width 343 height 131
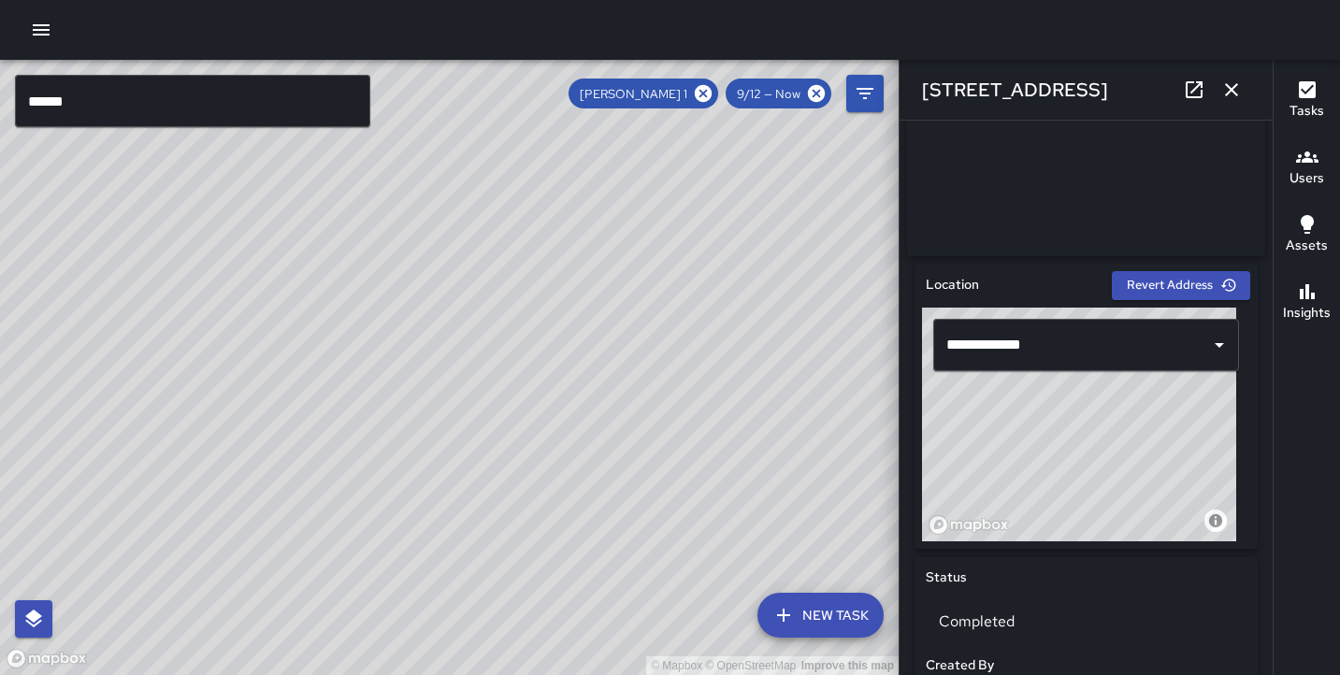
scroll to position [445, 0]
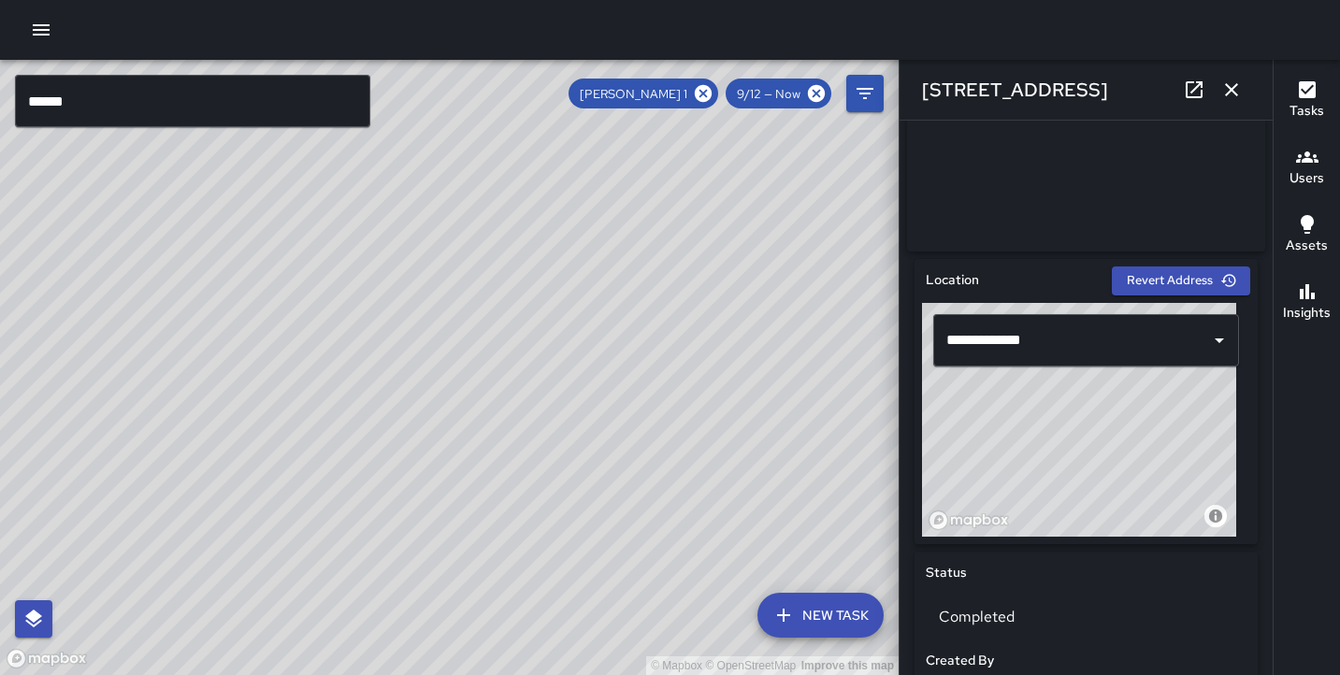
click at [1231, 79] on icon "button" at bounding box center [1232, 90] width 22 height 22
